Goal: Task Accomplishment & Management: Manage account settings

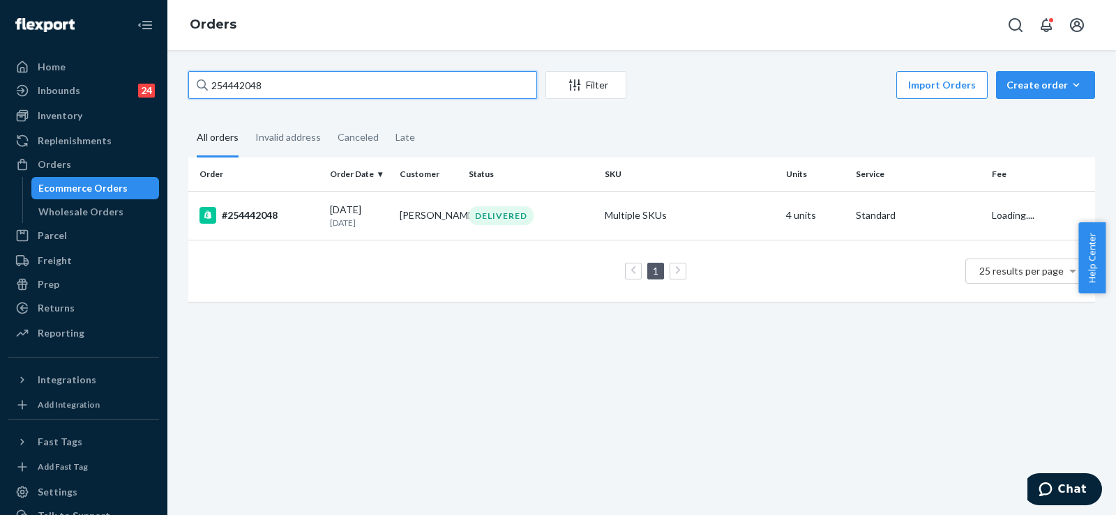
click at [234, 86] on input "254442048" at bounding box center [362, 85] width 349 height 28
type input "253591771"
click at [413, 218] on td "[PERSON_NAME]" at bounding box center [429, 215] width 70 height 49
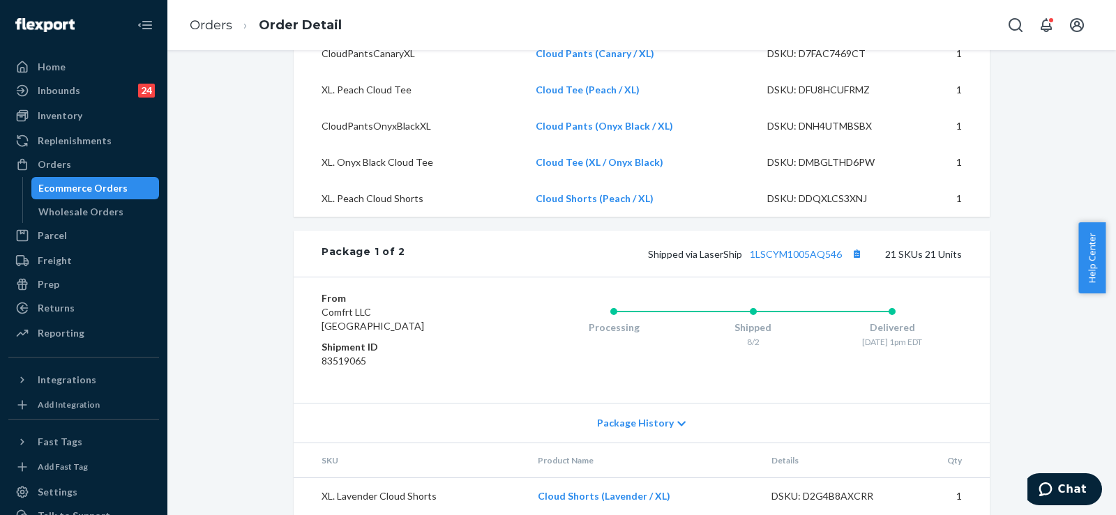
scroll to position [1395, 0]
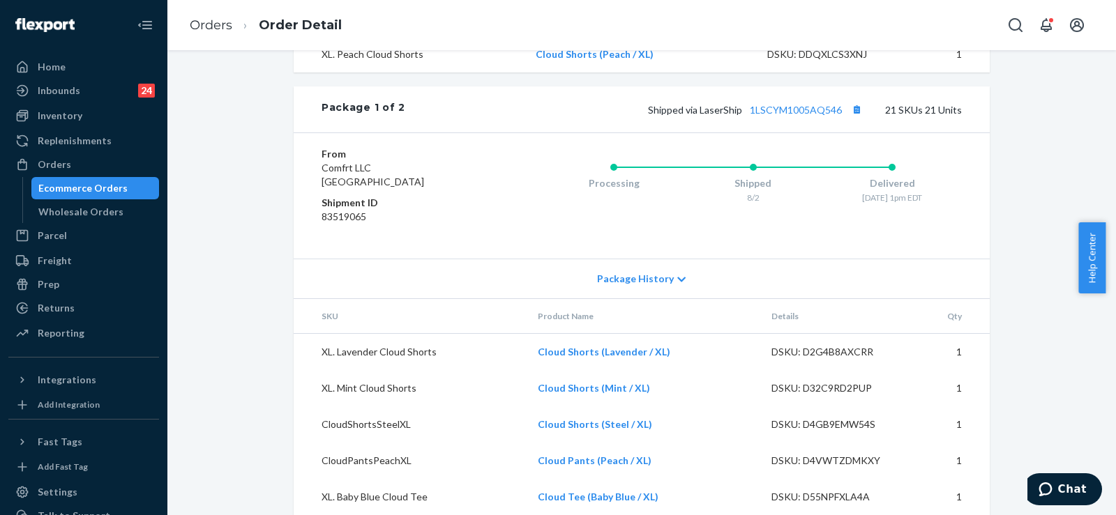
click at [499, 219] on div "Processing Shipped 8/2 Delivered [DATE] 1pm EDT" at bounding box center [724, 196] width 473 height 98
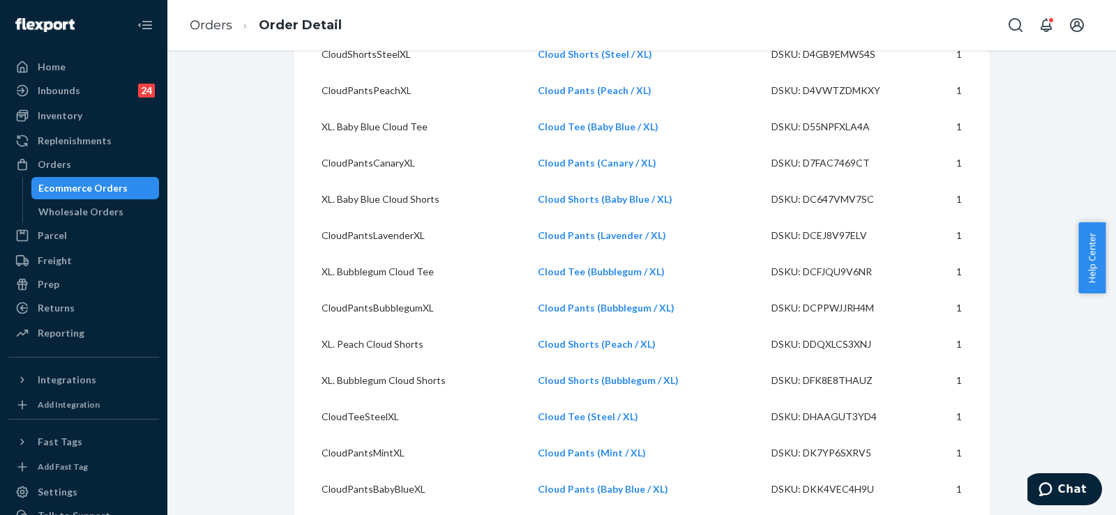
scroll to position [1813, 0]
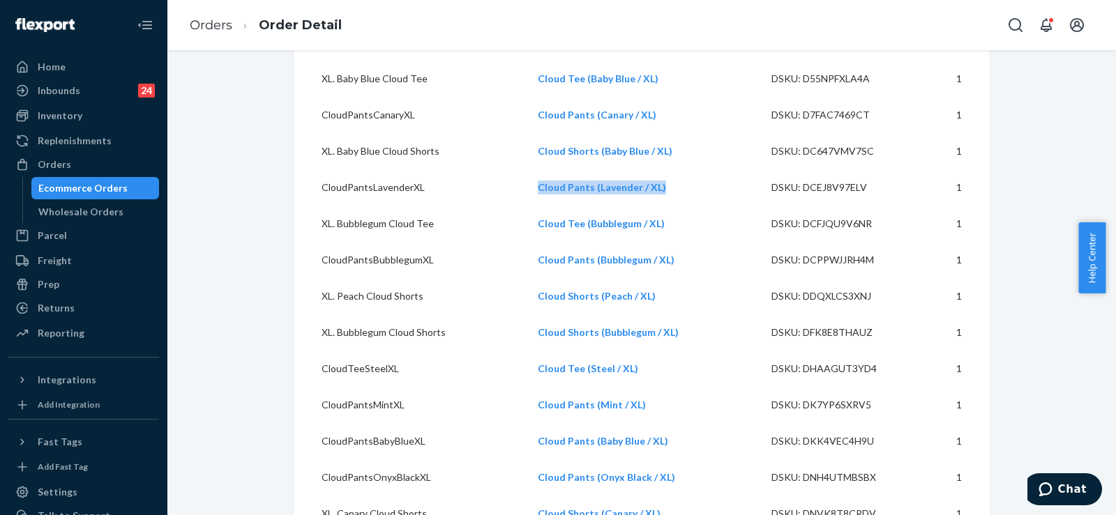
copy link "Cloud Pants (Lavender / XL)"
drag, startPoint x: 671, startPoint y: 212, endPoint x: 531, endPoint y: 222, distance: 140.5
click at [531, 206] on td "Cloud Pants (Lavender / XL)" at bounding box center [643, 187] width 234 height 36
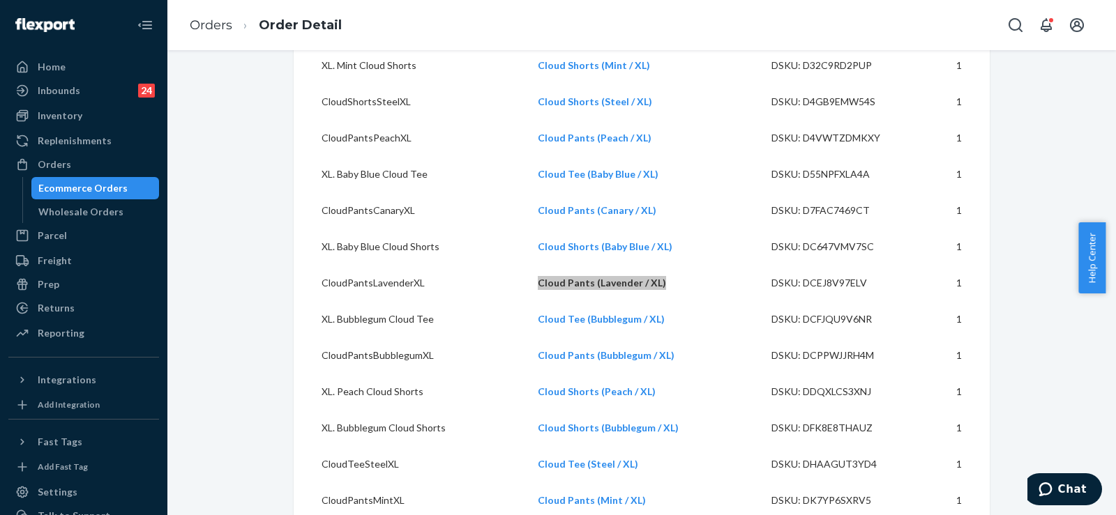
scroll to position [1464, 0]
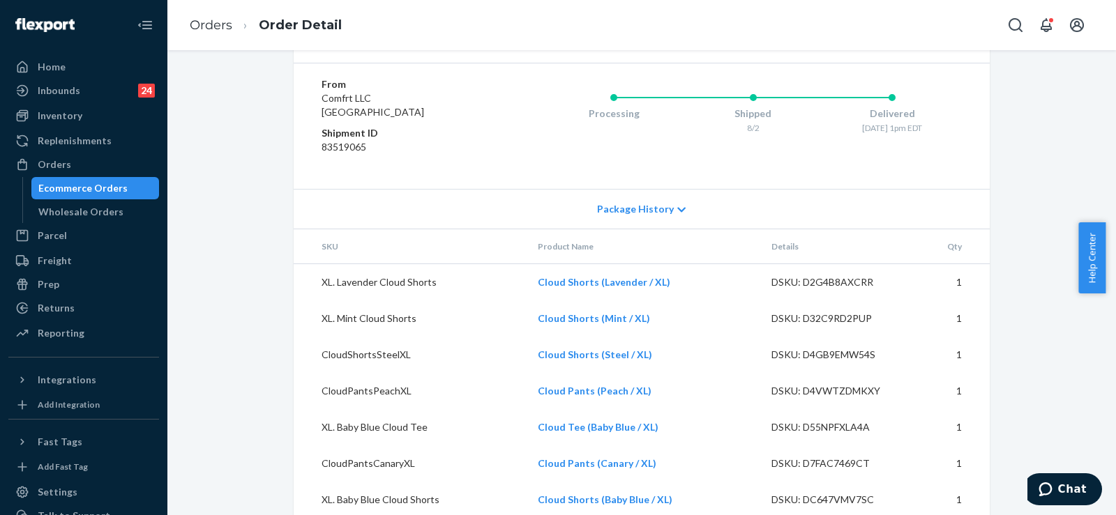
click at [527, 175] on div "Processing Shipped 8/2 Delivered [DATE] 1pm EDT" at bounding box center [724, 126] width 473 height 98
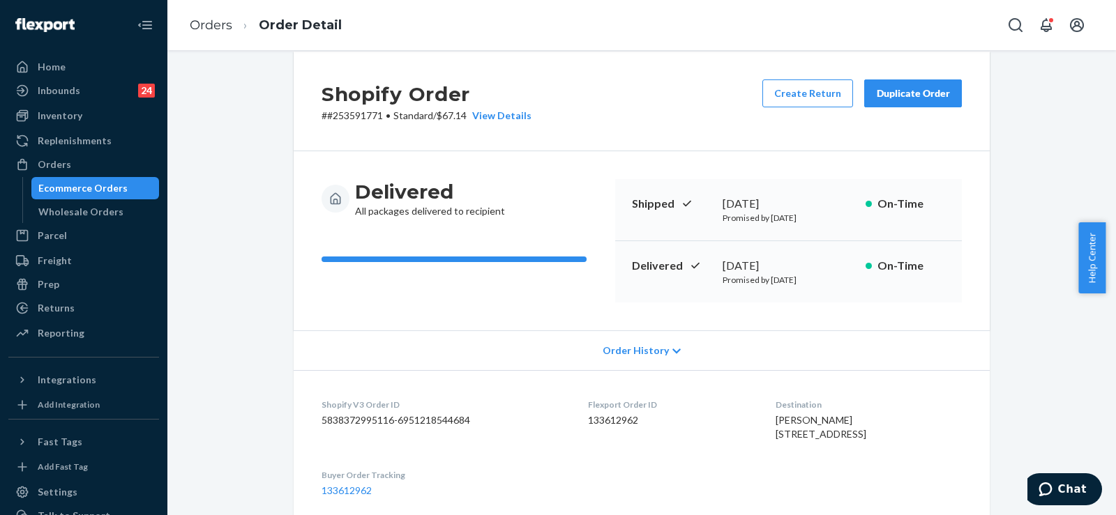
scroll to position [0, 0]
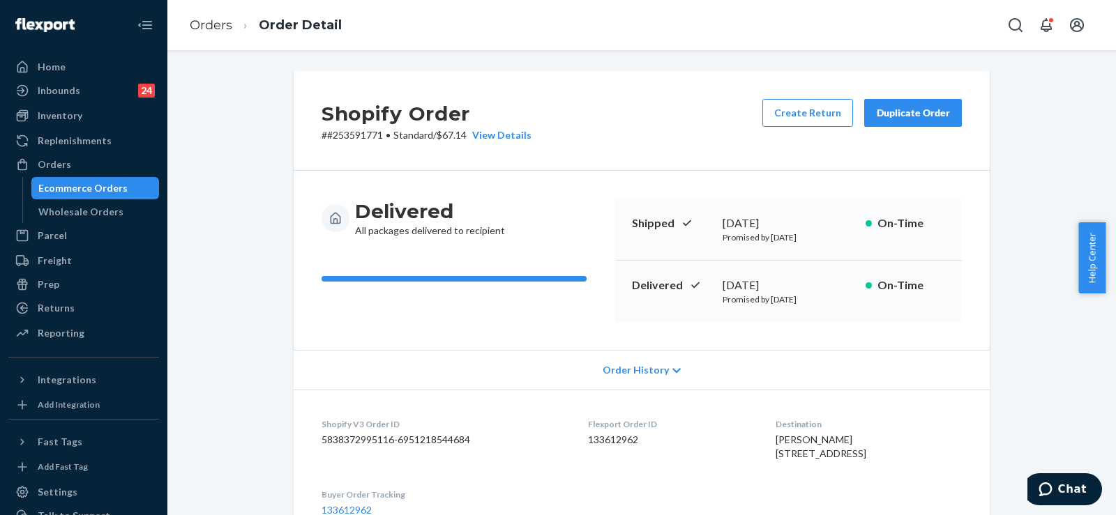
click at [909, 114] on div "Duplicate Order" at bounding box center [913, 113] width 74 height 14
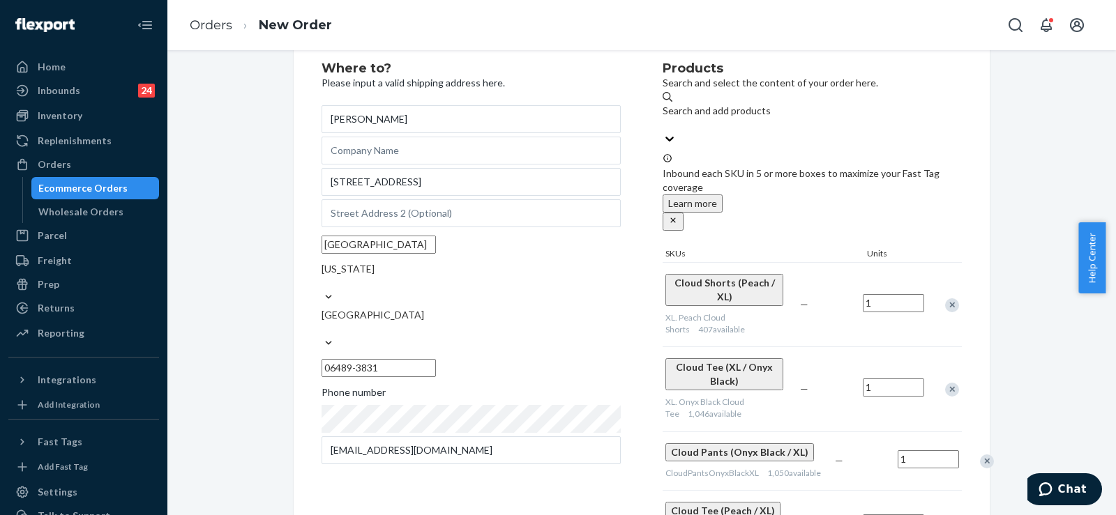
scroll to position [70, 0]
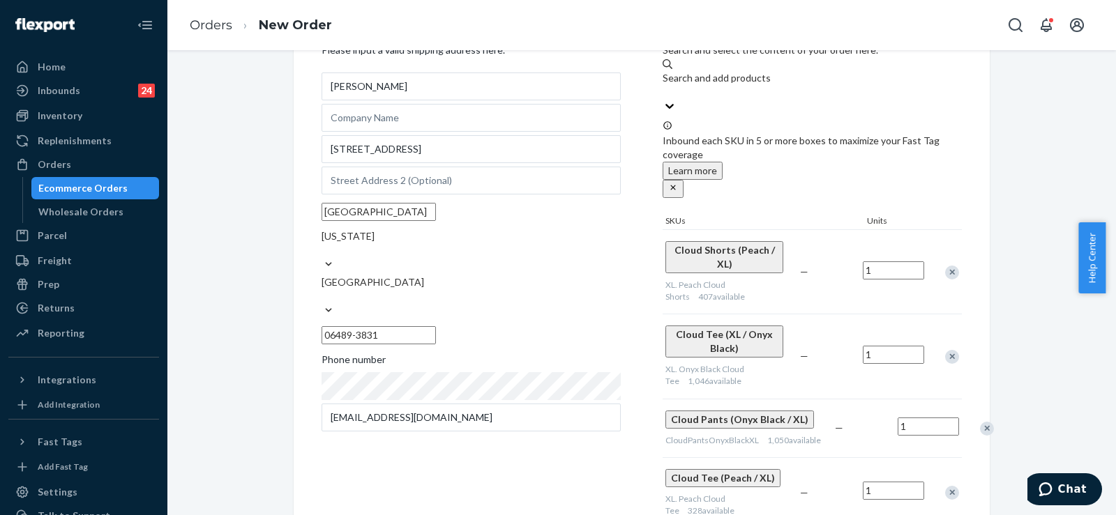
click at [946, 266] on div "Remove Item" at bounding box center [952, 273] width 14 height 14
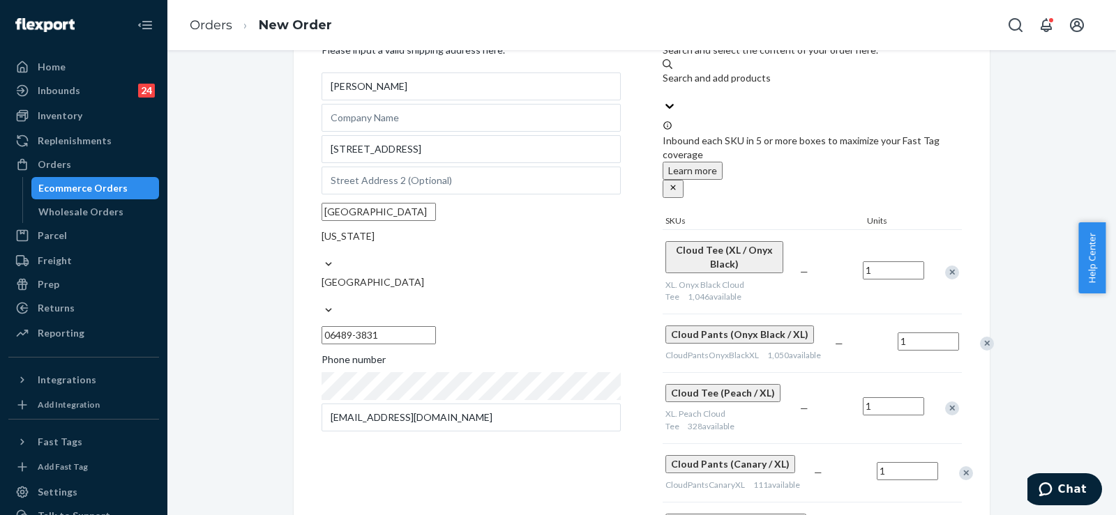
click at [946, 266] on div "Remove Item" at bounding box center [952, 273] width 14 height 14
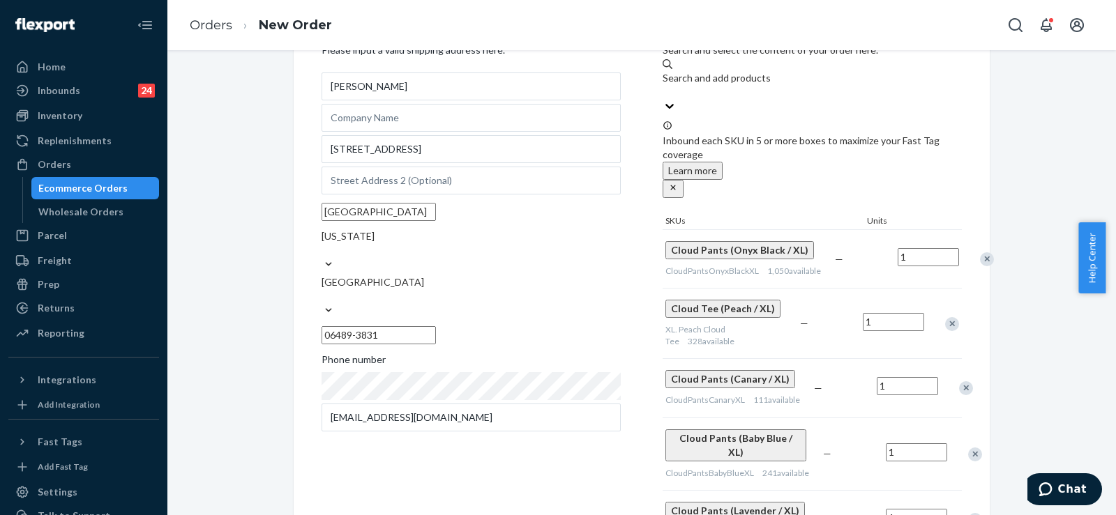
click at [962, 241] on div at bounding box center [979, 259] width 35 height 37
click at [980, 252] on div "Remove Item" at bounding box center [987, 259] width 14 height 14
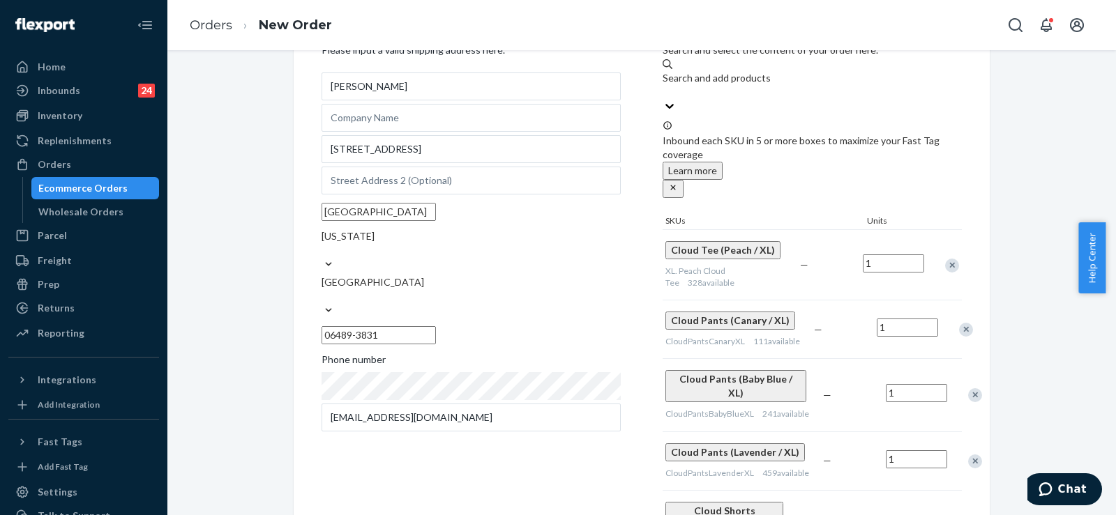
click at [946, 259] on div "Remove Item" at bounding box center [952, 266] width 14 height 14
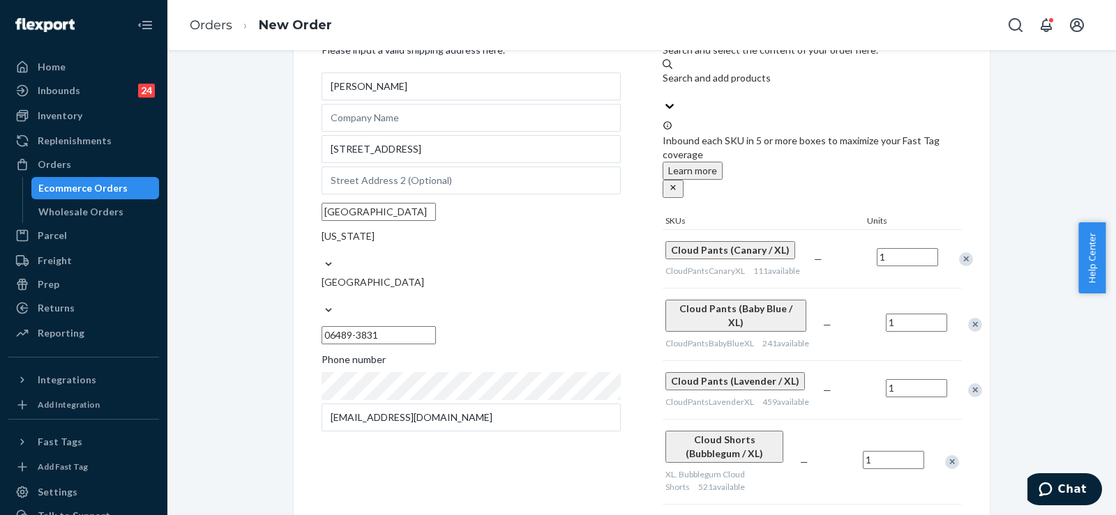
click at [959, 252] on div "Remove Item" at bounding box center [966, 259] width 14 height 14
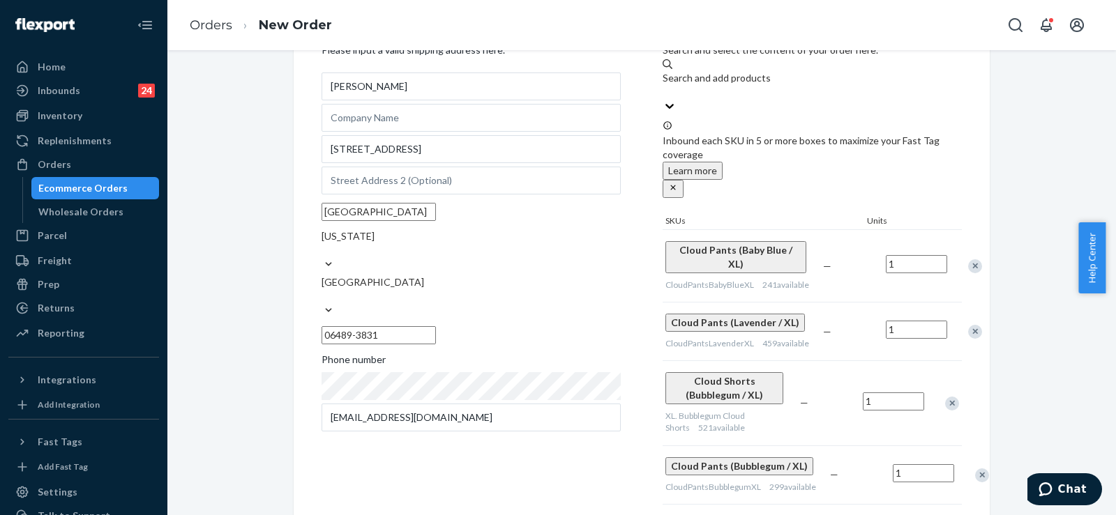
click at [968, 259] on div "Remove Item" at bounding box center [975, 266] width 14 height 14
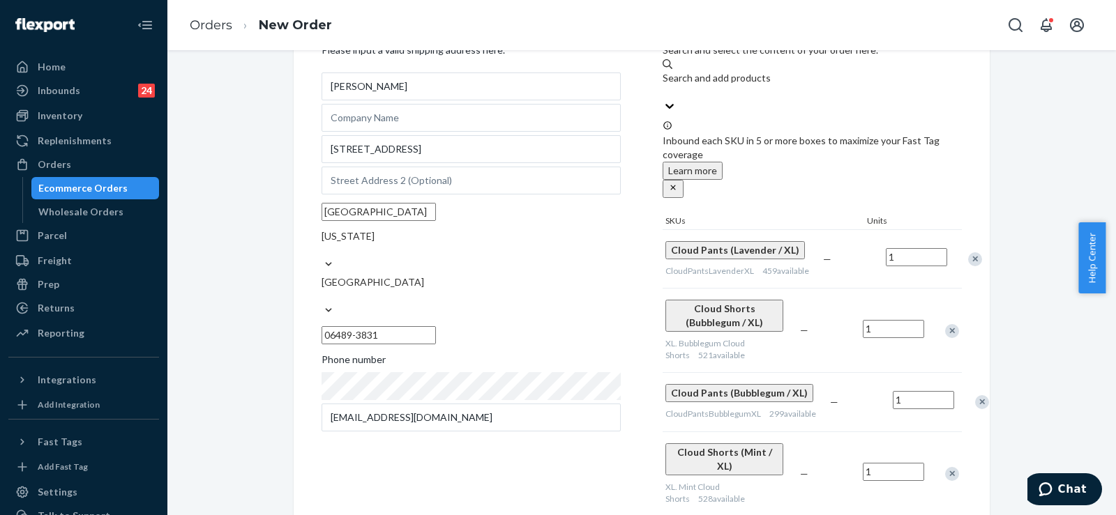
click at [945, 324] on div "Remove Item" at bounding box center [952, 331] width 14 height 14
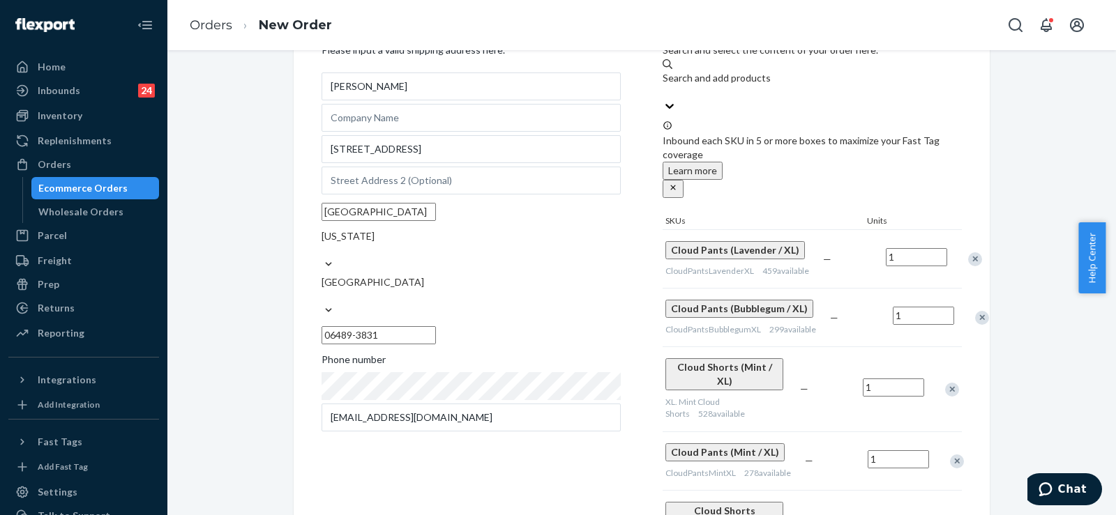
click at [975, 311] on div "Remove Item" at bounding box center [982, 318] width 14 height 14
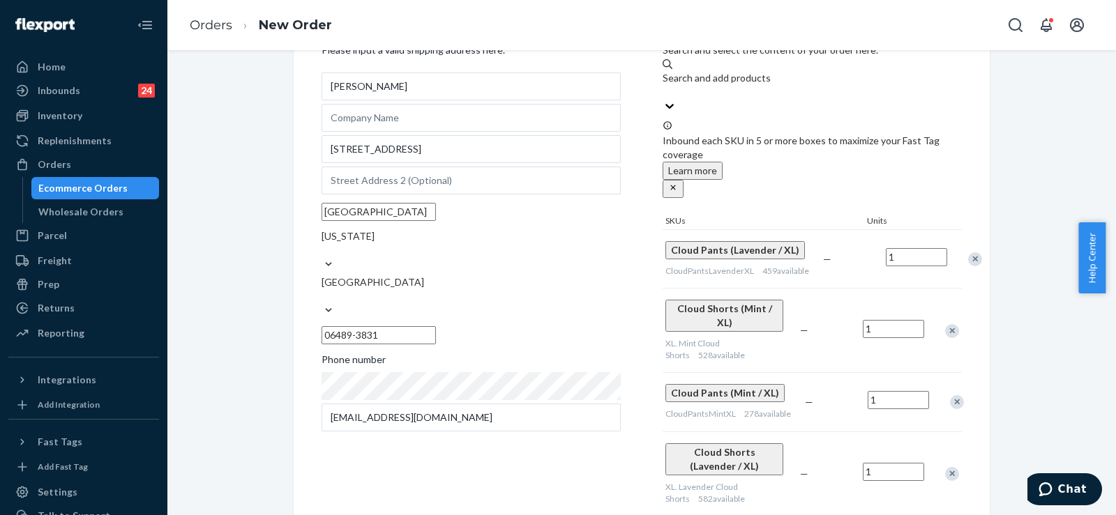
click at [949, 324] on div "Remove Item" at bounding box center [952, 331] width 14 height 14
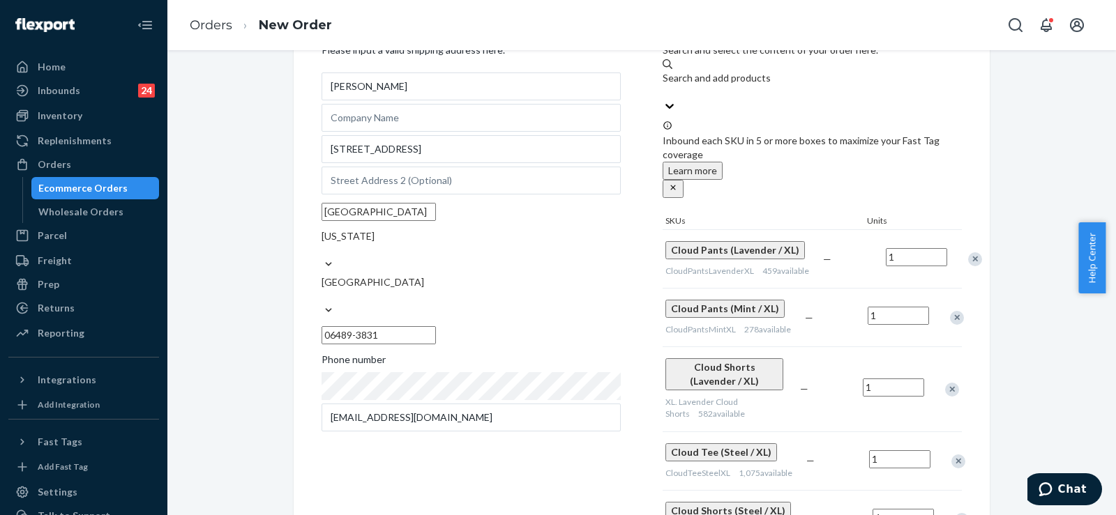
click at [950, 311] on div "Remove Item" at bounding box center [957, 318] width 14 height 14
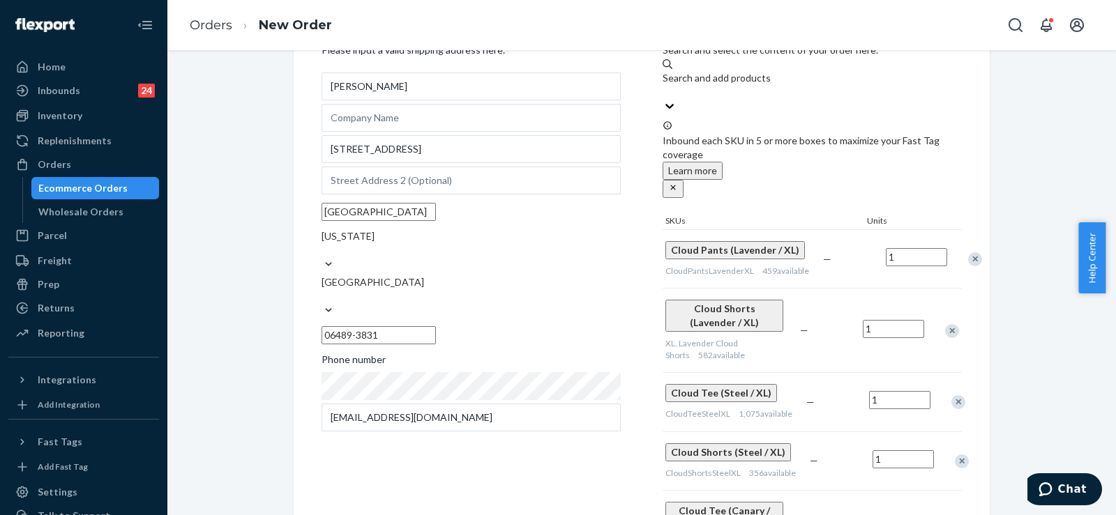
click at [945, 324] on div "Remove Item" at bounding box center [952, 331] width 14 height 14
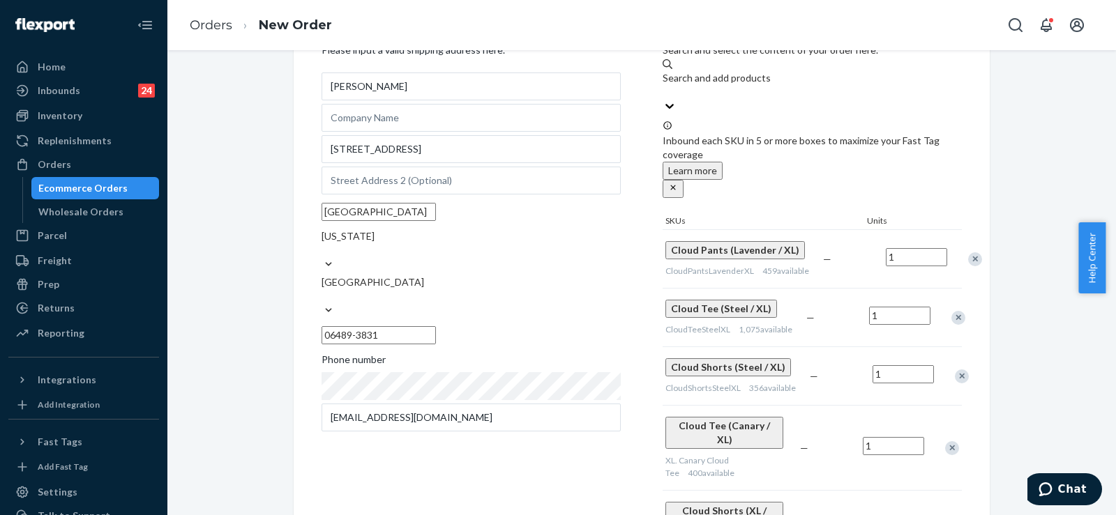
click at [948, 299] on div at bounding box center [950, 317] width 35 height 37
click at [951, 311] on div "Remove Item" at bounding box center [958, 318] width 14 height 14
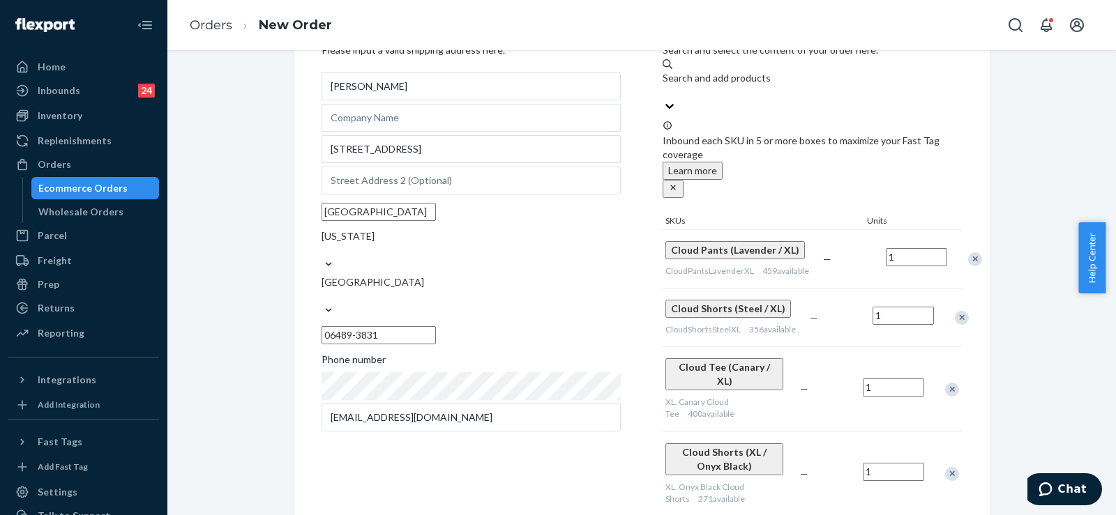
click at [955, 311] on div "Remove Item" at bounding box center [962, 318] width 14 height 14
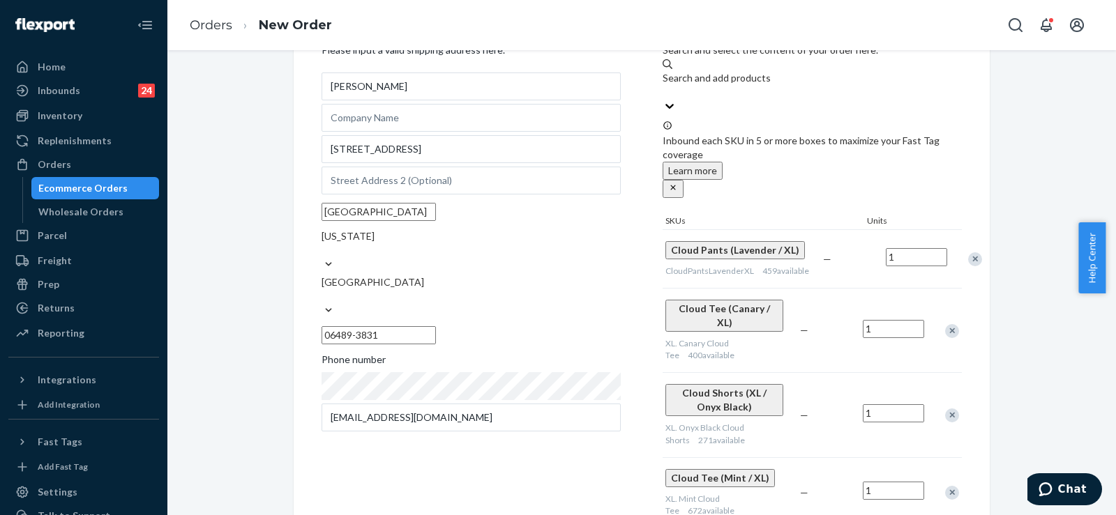
click at [945, 324] on div "Remove Item" at bounding box center [952, 331] width 14 height 14
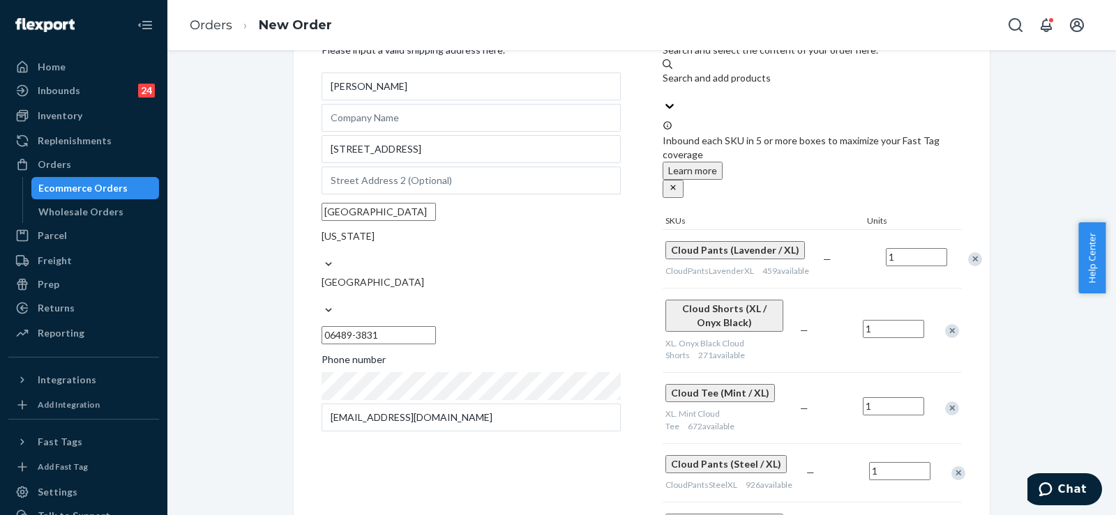
click at [948, 324] on div "Remove Item" at bounding box center [952, 331] width 14 height 14
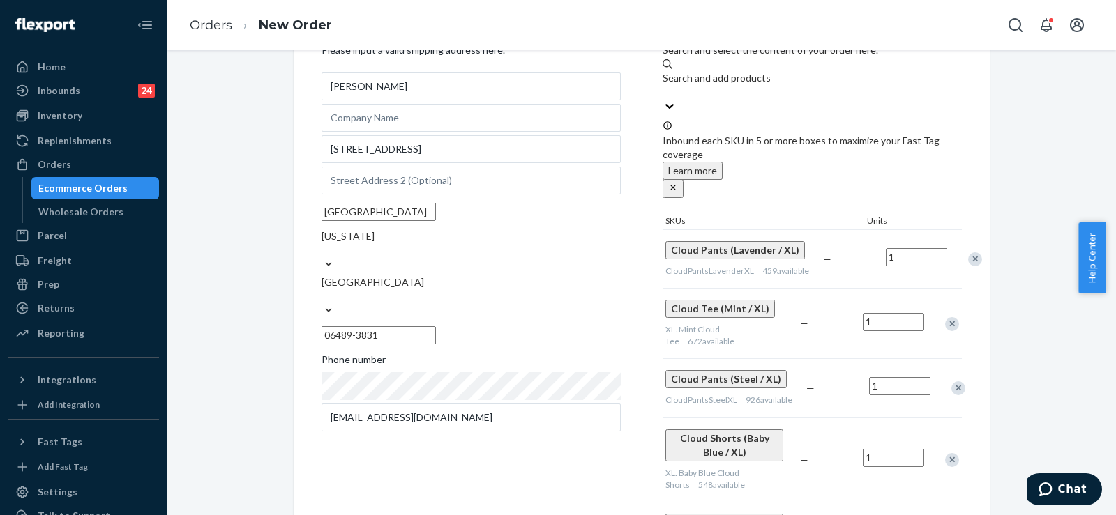
click at [947, 317] on div "Remove Item" at bounding box center [952, 324] width 14 height 14
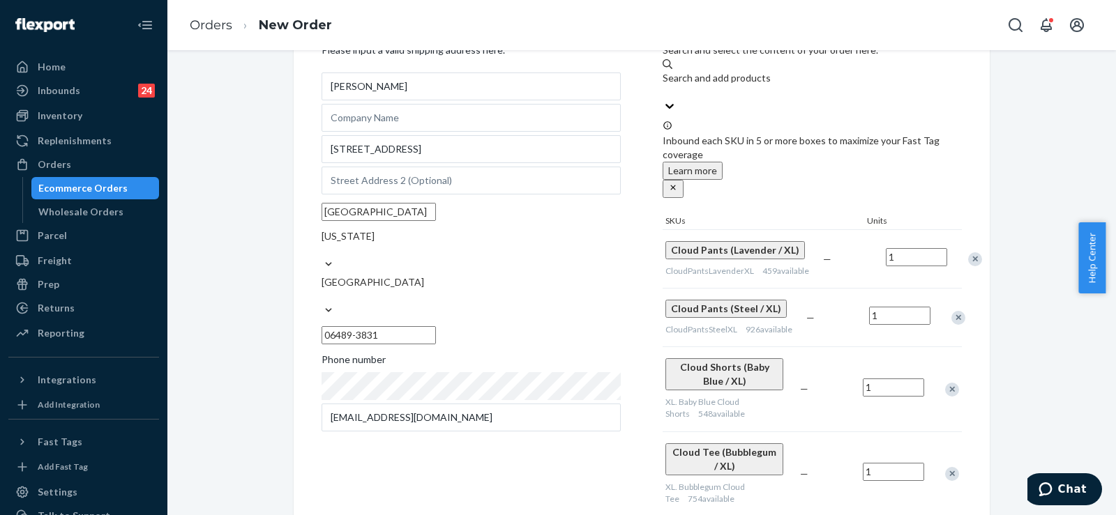
click at [951, 311] on div "Remove Item" at bounding box center [958, 318] width 14 height 14
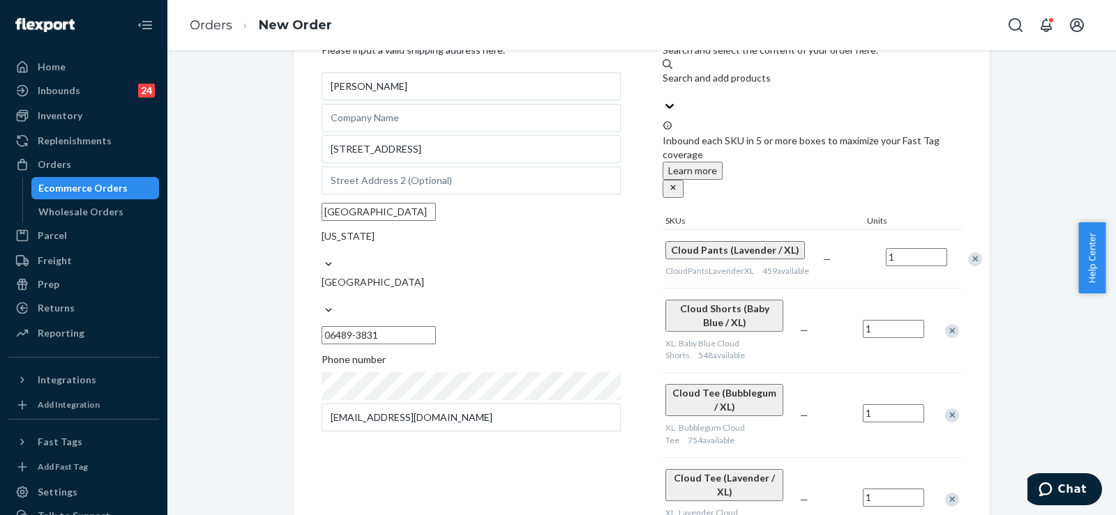
click at [947, 312] on div at bounding box center [944, 330] width 35 height 37
click at [948, 324] on div "Remove Item" at bounding box center [952, 331] width 14 height 14
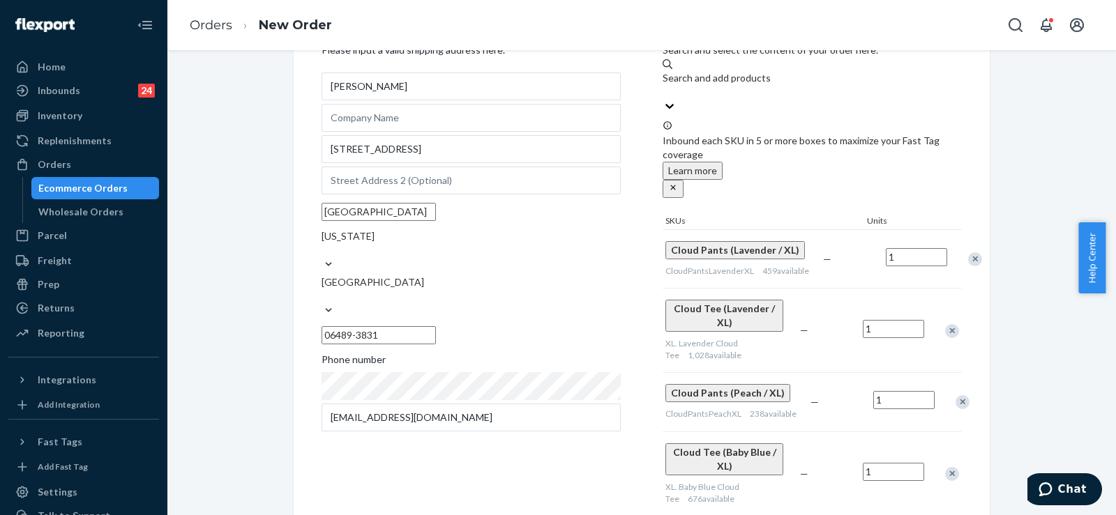
click at [948, 324] on div "Remove Item" at bounding box center [952, 331] width 14 height 14
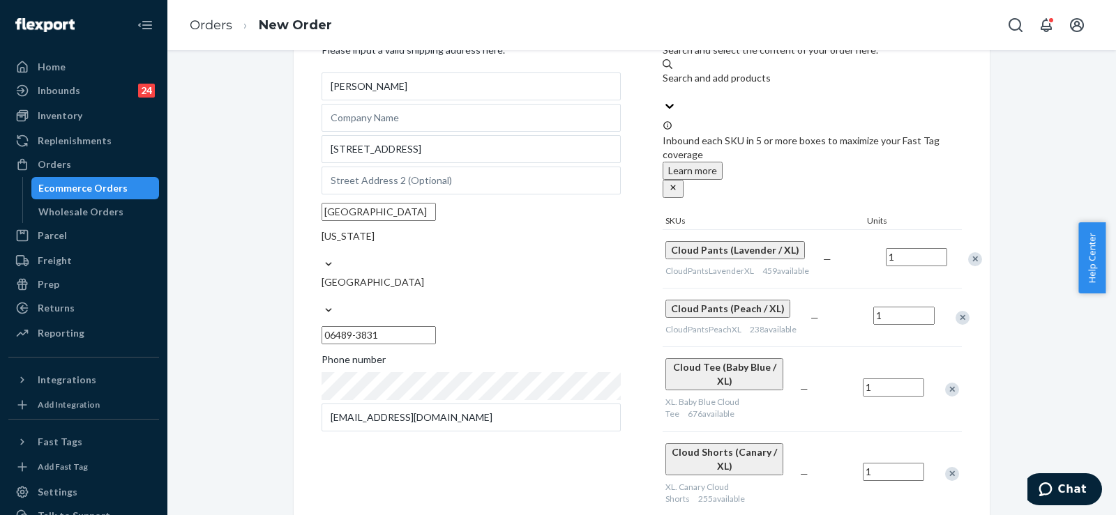
click at [955, 311] on div "Remove Item" at bounding box center [962, 318] width 14 height 14
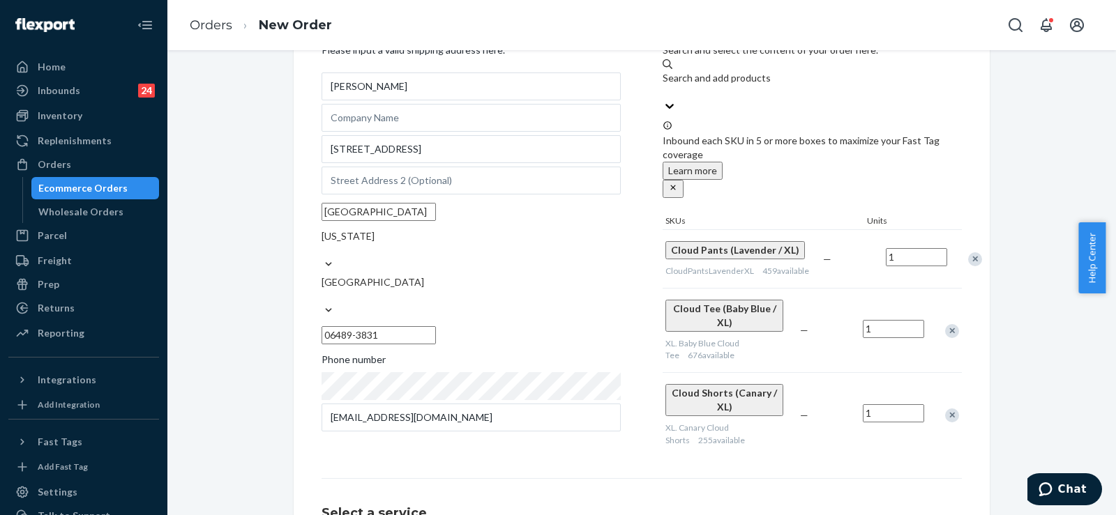
click at [948, 324] on div "Remove Item" at bounding box center [952, 331] width 14 height 14
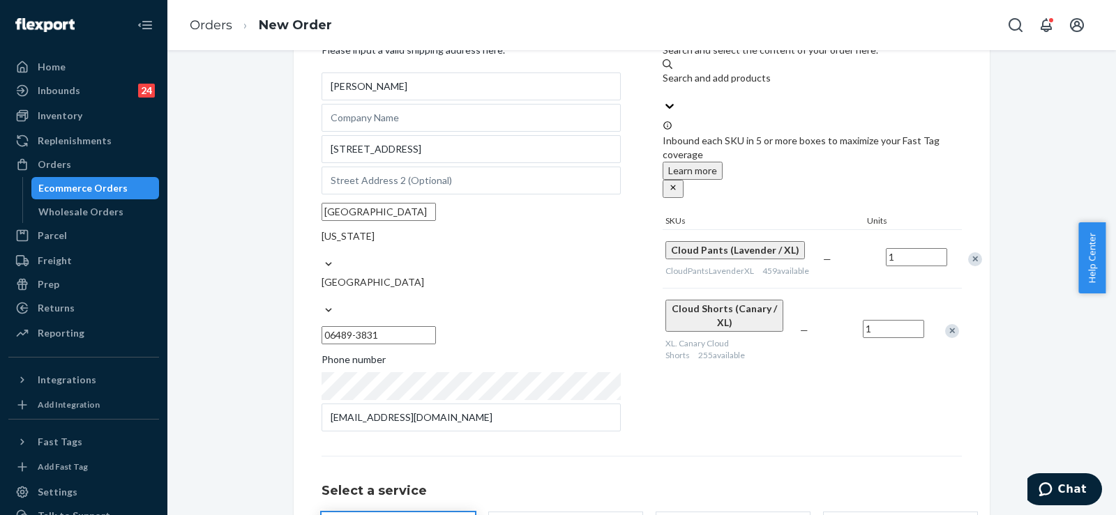
click at [951, 324] on div "Remove Item" at bounding box center [952, 331] width 14 height 14
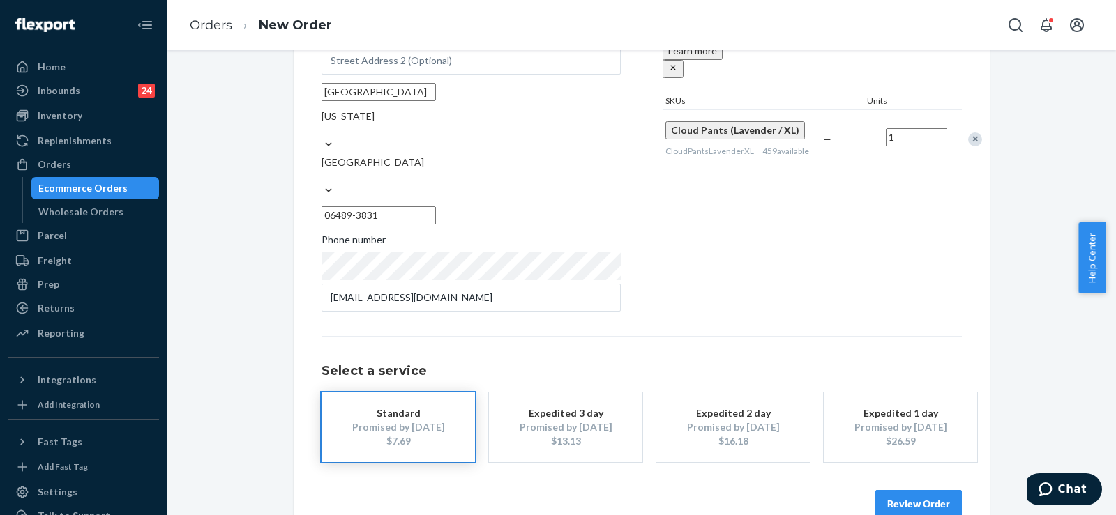
click at [919, 490] on button "Review Order" at bounding box center [918, 504] width 86 height 28
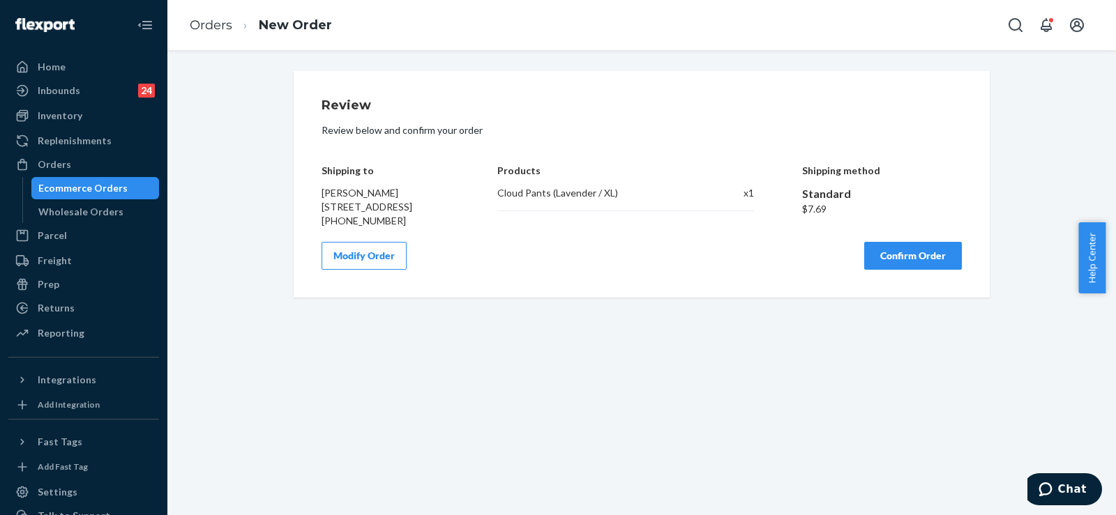
click at [927, 270] on button "Confirm Order" at bounding box center [913, 256] width 98 height 28
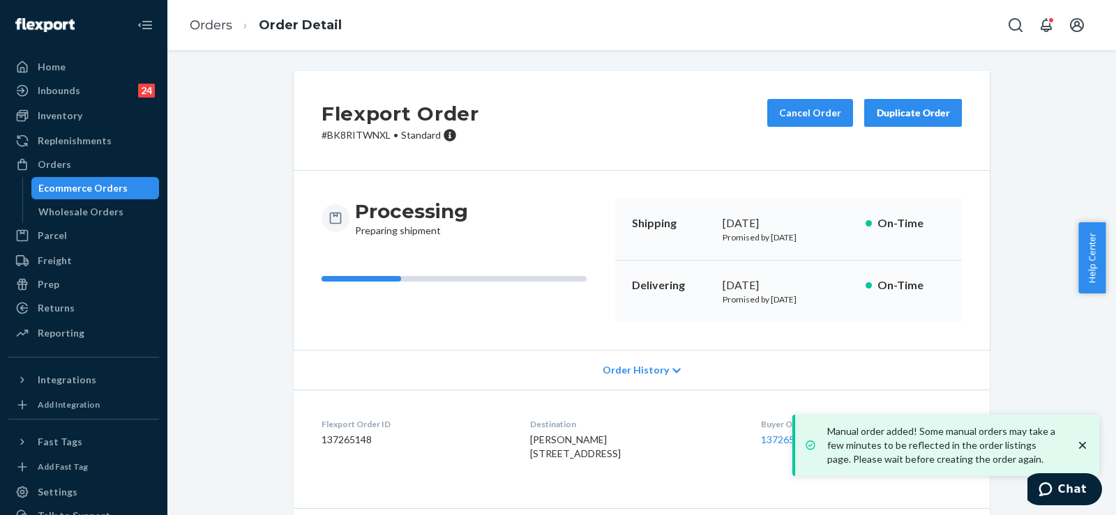
click at [354, 445] on dd "137265148" at bounding box center [414, 440] width 186 height 14
copy dd "137265148"
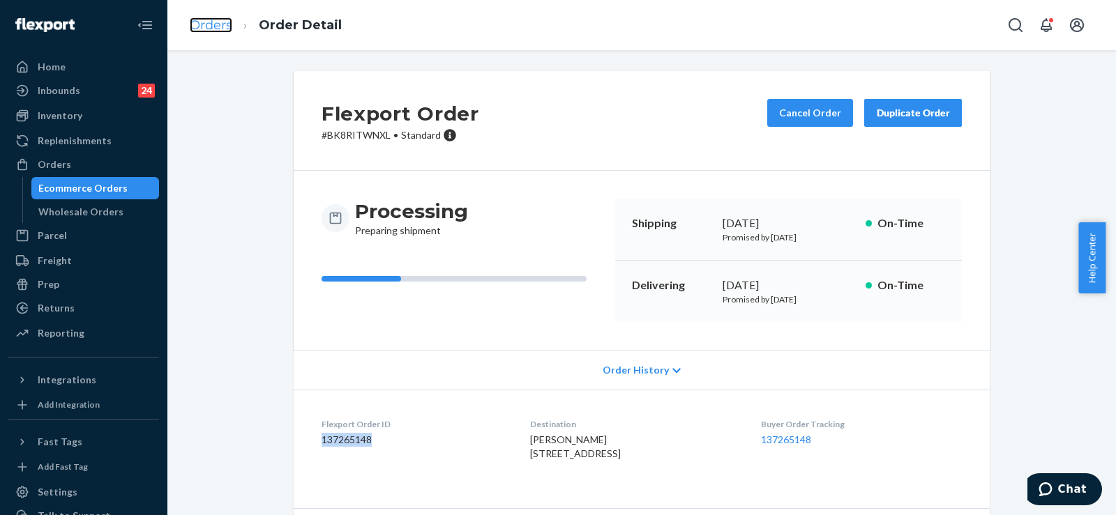
click at [225, 24] on link "Orders" at bounding box center [211, 24] width 43 height 15
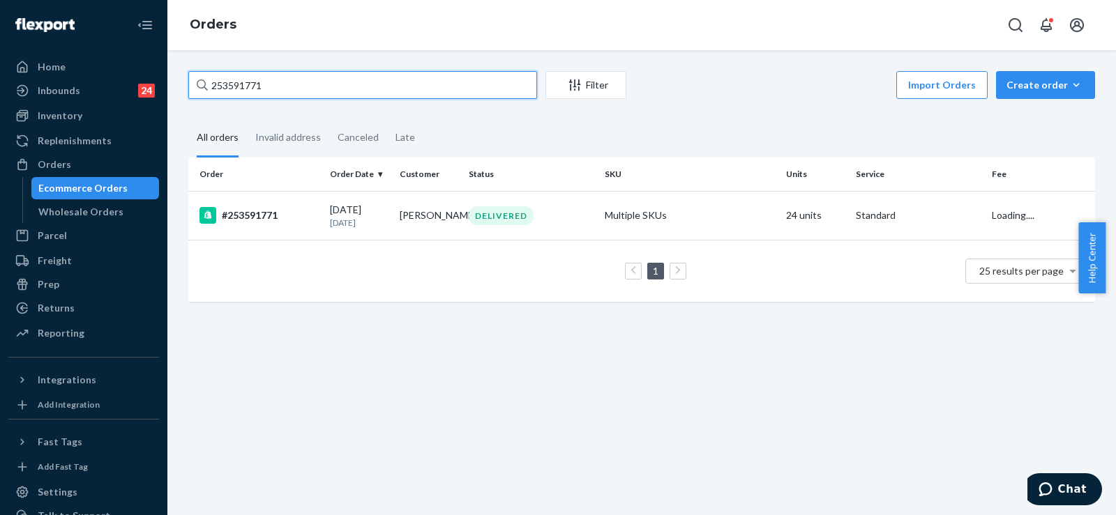
click at [236, 90] on input "253591771" at bounding box center [362, 85] width 349 height 28
paste input "5235493"
type input "255235493"
click at [330, 212] on div "[DATE] [DATE]" at bounding box center [359, 216] width 59 height 26
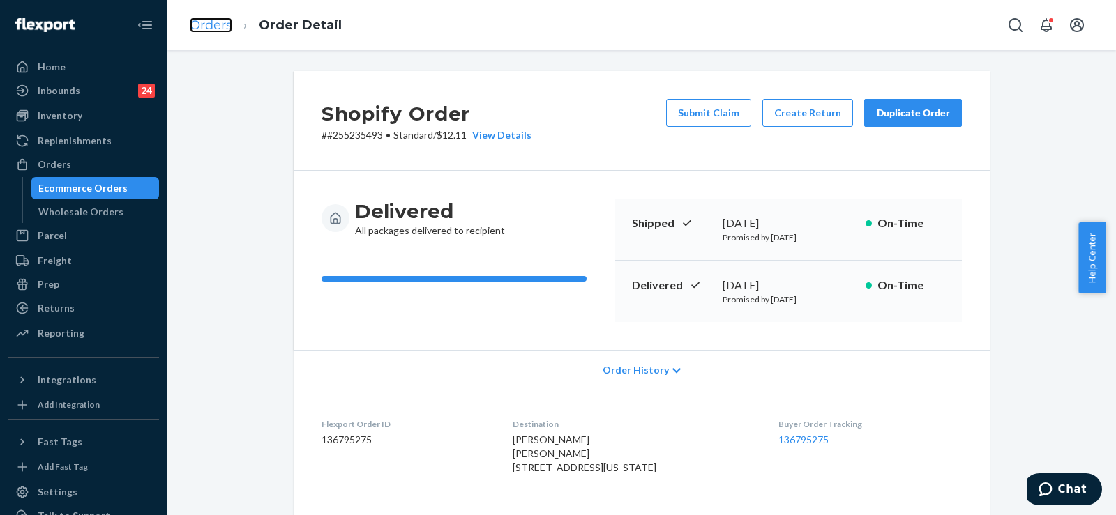
click at [203, 22] on link "Orders" at bounding box center [211, 24] width 43 height 15
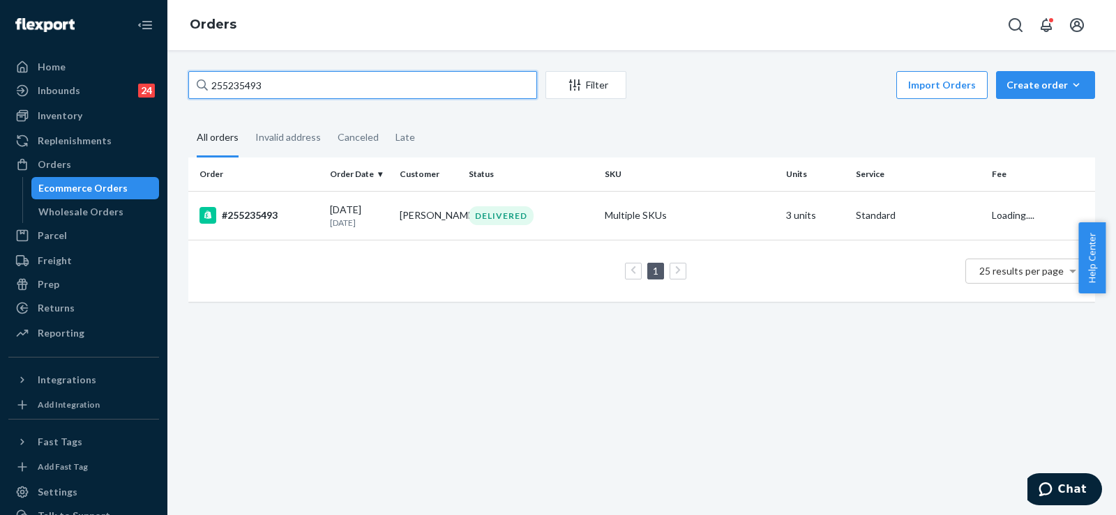
click at [233, 77] on input "255235493" at bounding box center [362, 85] width 349 height 28
paste input "77191"
type input "255277191"
click at [349, 220] on p "[DATE]" at bounding box center [359, 223] width 59 height 12
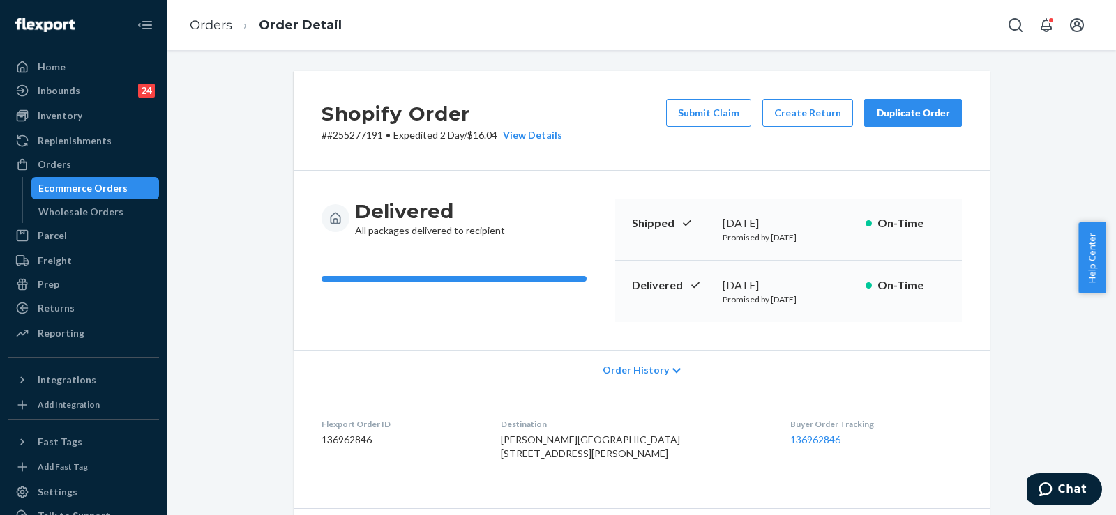
click at [837, 24] on div "Orders Order Detail" at bounding box center [641, 25] width 948 height 50
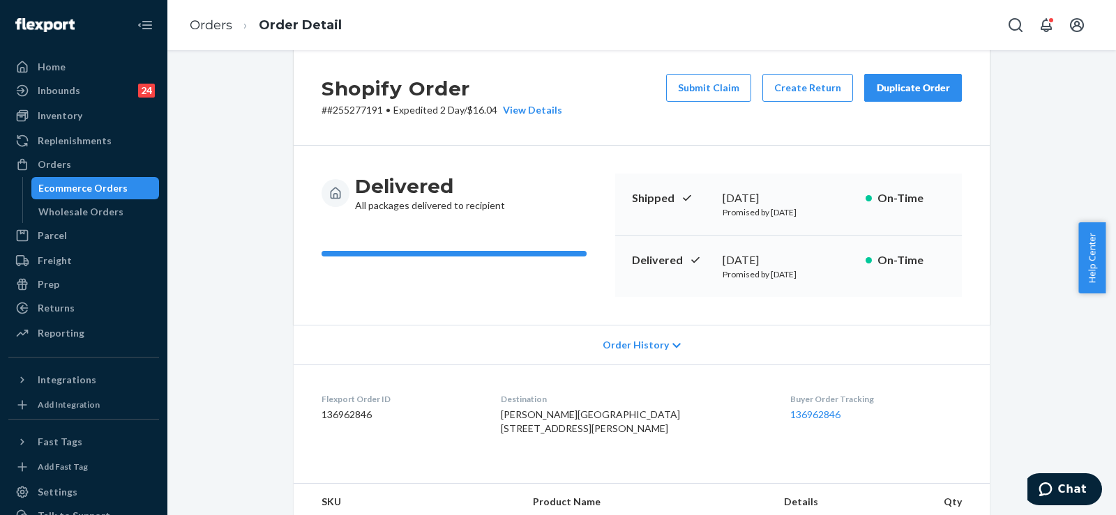
scroll to position [70, 0]
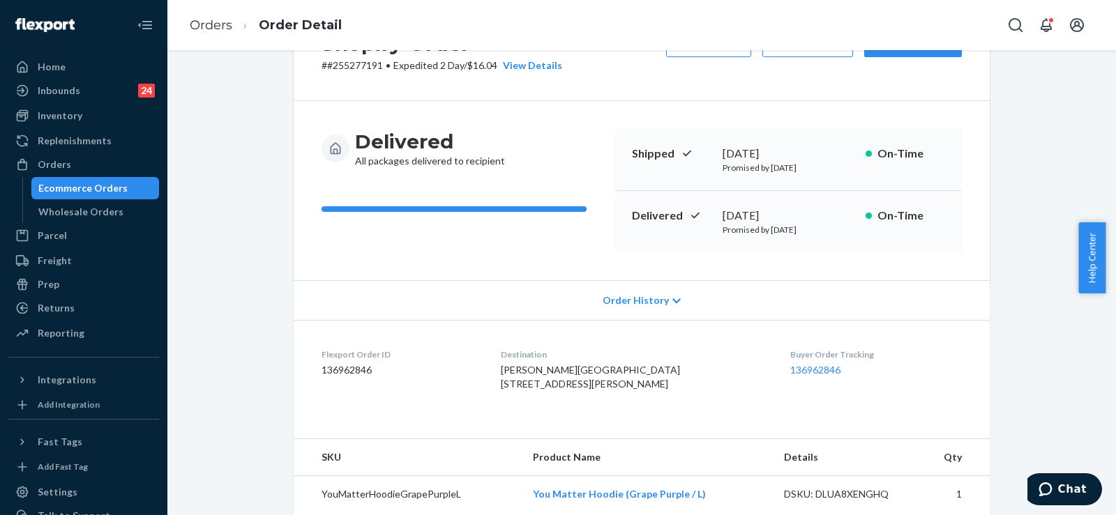
click at [1022, 299] on div "Shopify Order # #255277191 • Expedited 2 Day / $16.04 View Details Submit Claim…" at bounding box center [641, 450] width 927 height 898
click at [1010, 279] on div "Shopify Order # #255277191 • Expedited 2 Day / $16.04 View Details Submit Claim…" at bounding box center [641, 450] width 927 height 898
click at [211, 27] on link "Orders" at bounding box center [211, 24] width 43 height 15
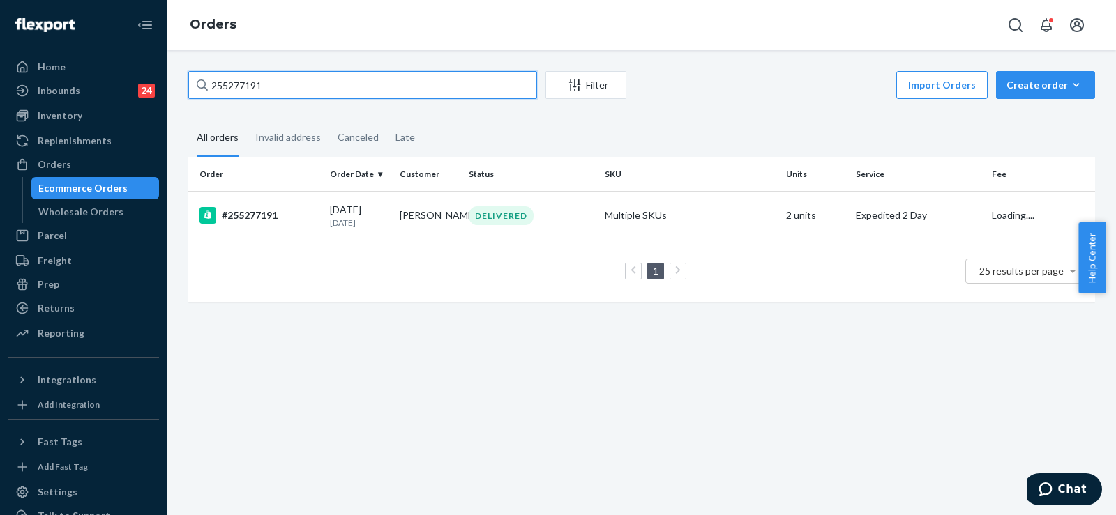
click at [245, 80] on input "255277191" at bounding box center [362, 85] width 349 height 28
paste input "14233"
type input "255214233"
click at [318, 224] on td "#255214233" at bounding box center [256, 215] width 136 height 49
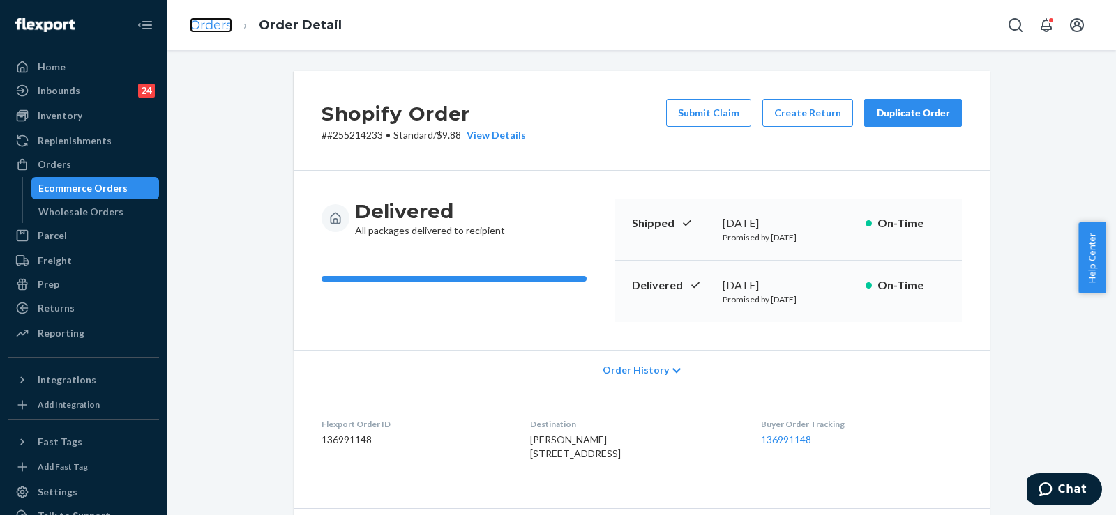
click at [215, 22] on link "Orders" at bounding box center [211, 24] width 43 height 15
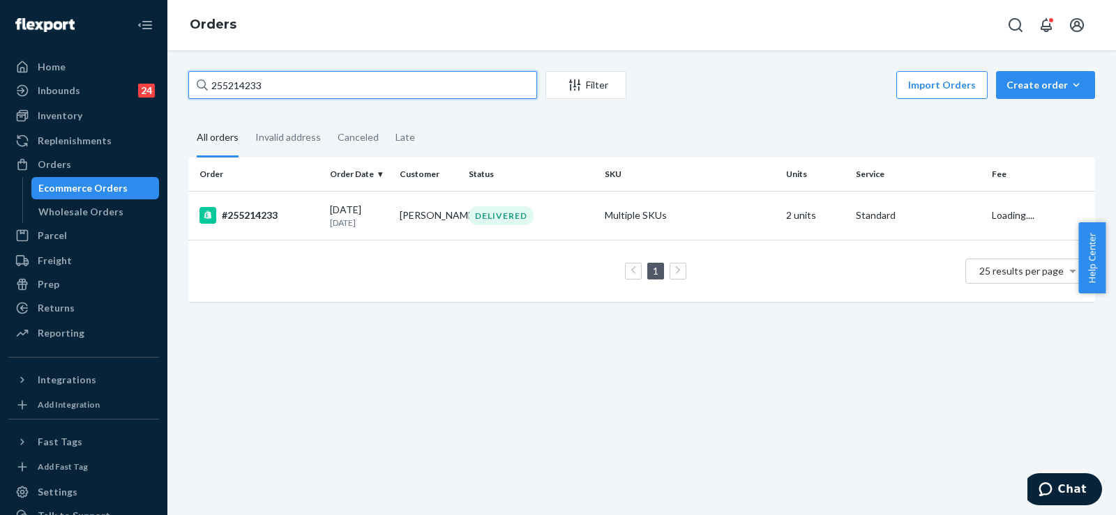
click at [232, 80] on input "255214233" at bounding box center [362, 85] width 349 height 28
paste input "6286"
type input "255262863"
click at [326, 216] on td "[DATE] [DATE]" at bounding box center [359, 215] width 70 height 49
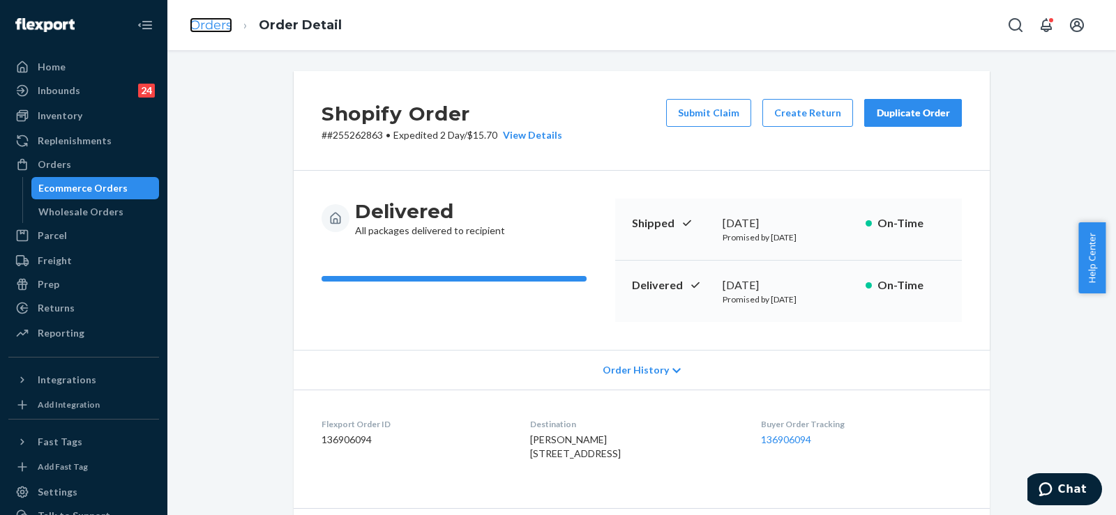
click at [222, 22] on link "Orders" at bounding box center [211, 24] width 43 height 15
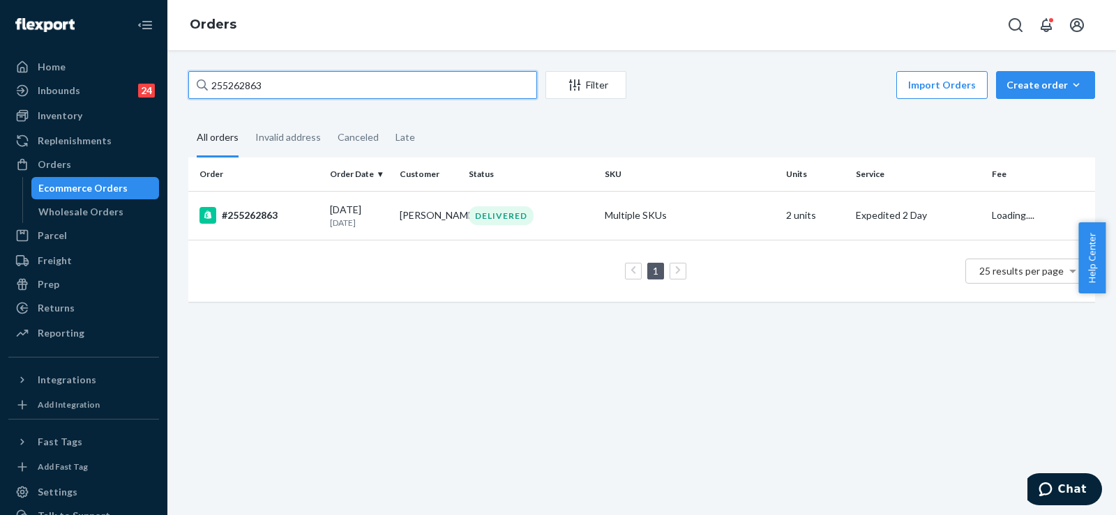
click at [239, 89] on input "255262863" at bounding box center [362, 85] width 349 height 28
click at [665, 222] on td "Multiple SKUs" at bounding box center [689, 215] width 181 height 49
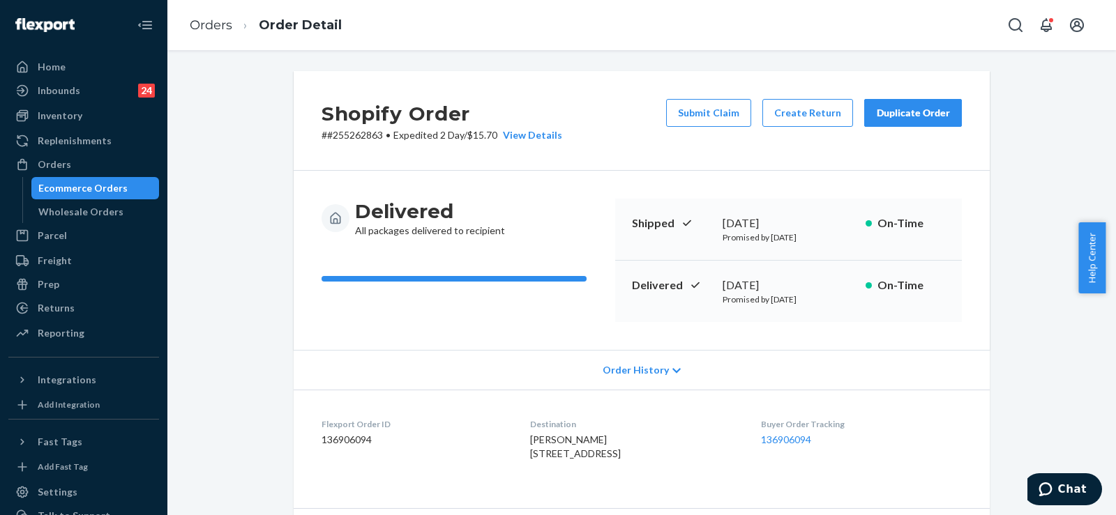
click at [424, 347] on div "Delivered All packages delivered to recipient Shipped [DATE] Promised by [DATE]…" at bounding box center [642, 260] width 696 height 179
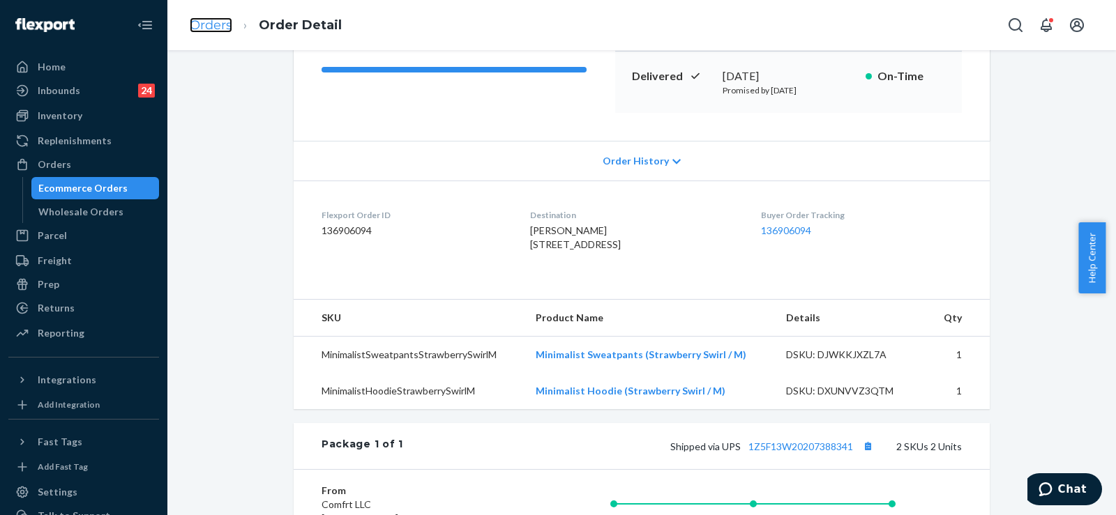
click at [199, 30] on link "Orders" at bounding box center [211, 24] width 43 height 15
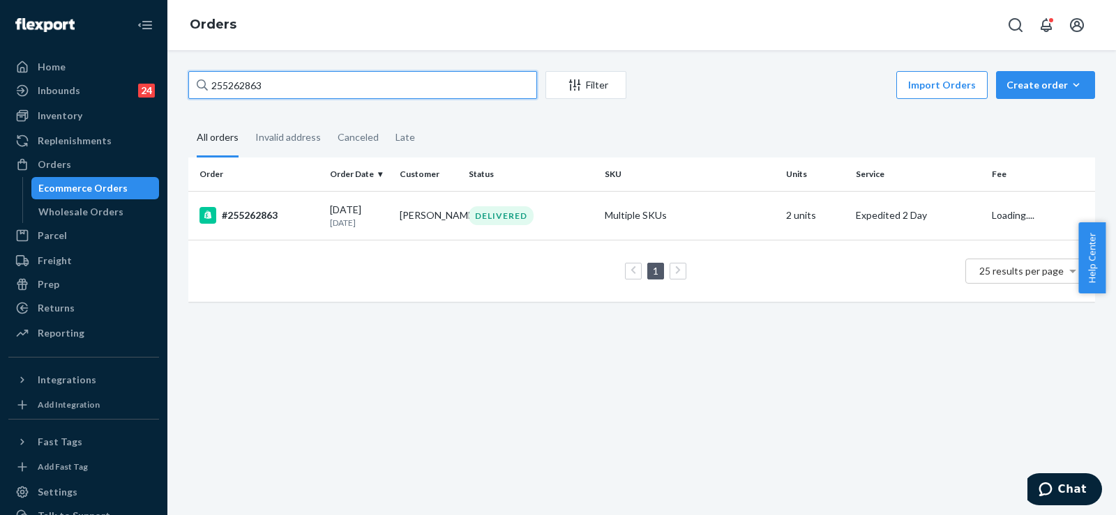
click at [222, 88] on input "255262863" at bounding box center [362, 85] width 349 height 28
click at [533, 225] on div "DELIVERED" at bounding box center [531, 215] width 130 height 19
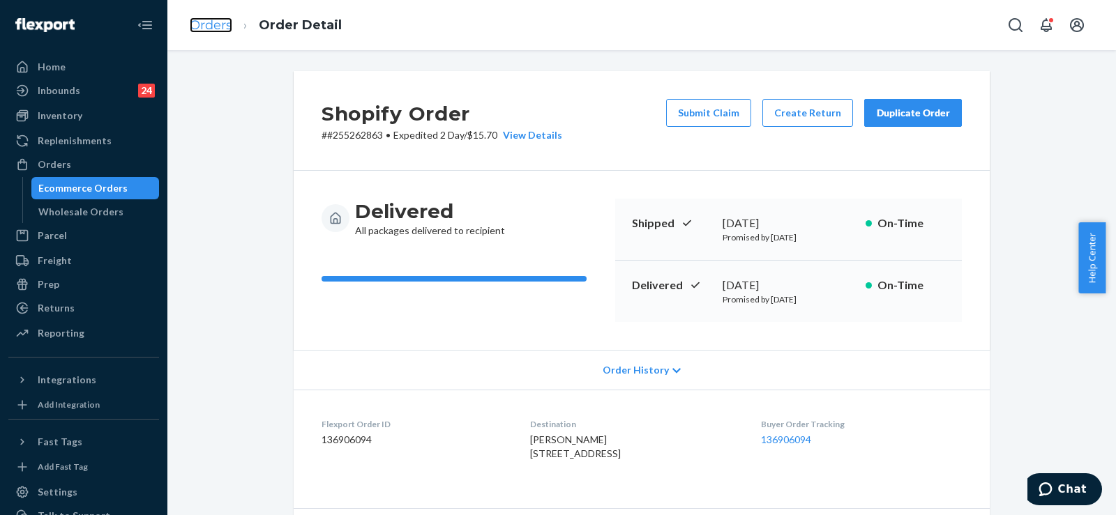
click at [206, 24] on link "Orders" at bounding box center [211, 24] width 43 height 15
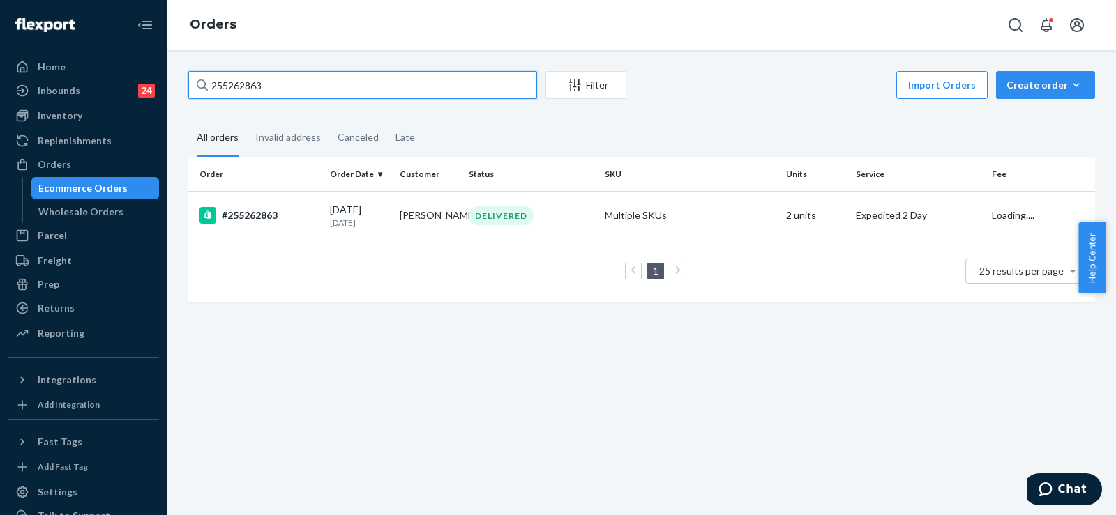
click at [236, 81] on input "255262863" at bounding box center [362, 85] width 349 height 28
paste input "196075"
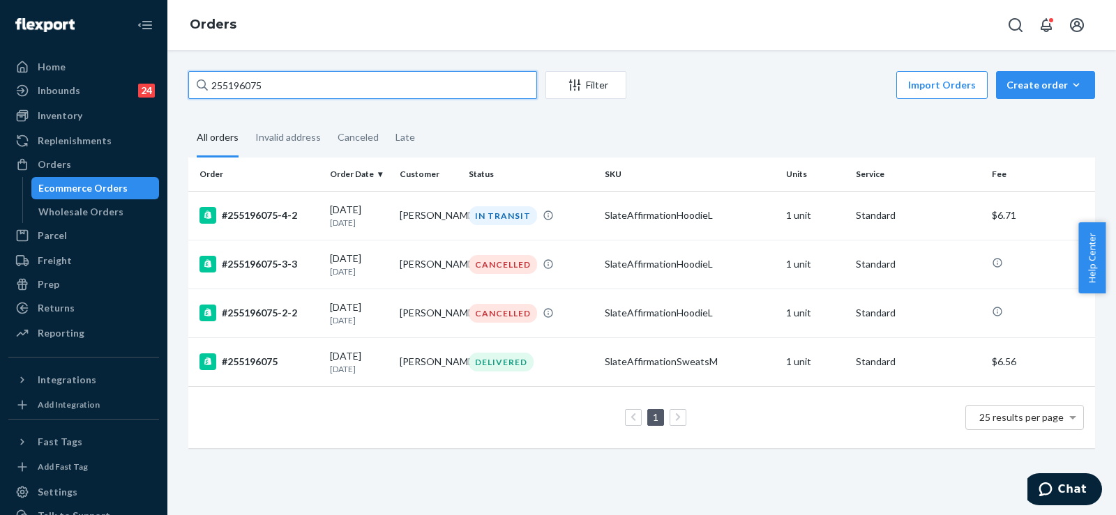
type input "255196075"
click at [676, 225] on td "SlateAffirmationHoodieL" at bounding box center [689, 215] width 181 height 49
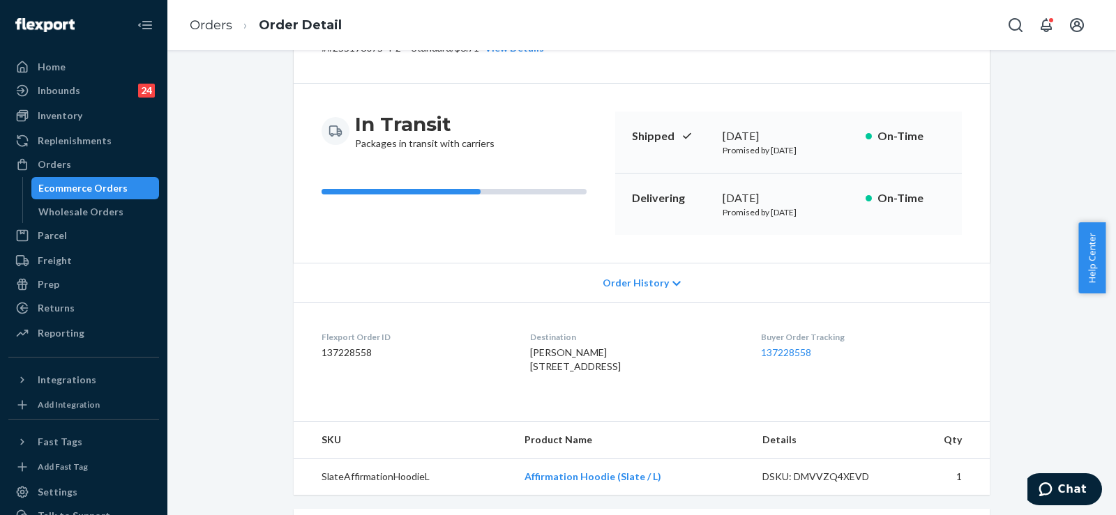
scroll to position [209, 0]
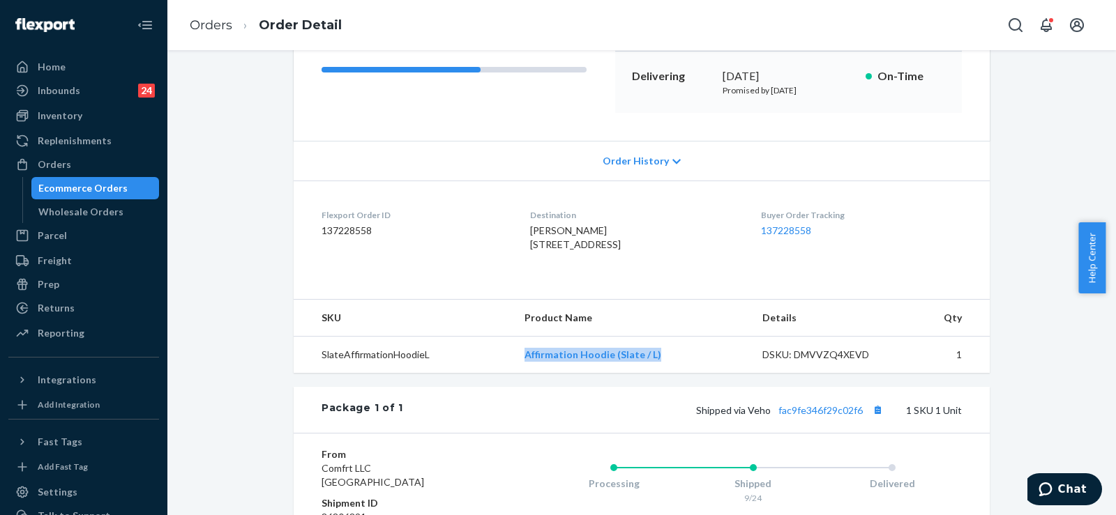
drag, startPoint x: 679, startPoint y: 384, endPoint x: 532, endPoint y: 347, distance: 151.7
click at [515, 374] on td "Affirmation Hoodie (Slate / L)" at bounding box center [632, 355] width 238 height 37
copy link "Affirmation Hoodie (Slate / L)"
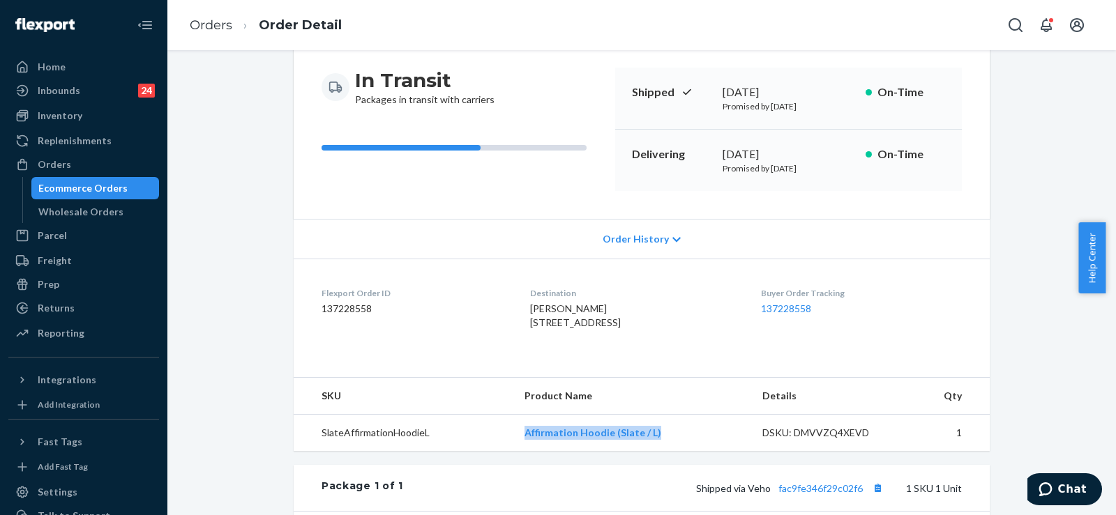
scroll to position [130, 0]
click at [790, 308] on link "137228558" at bounding box center [786, 309] width 50 height 12
